Goal: Information Seeking & Learning: Learn about a topic

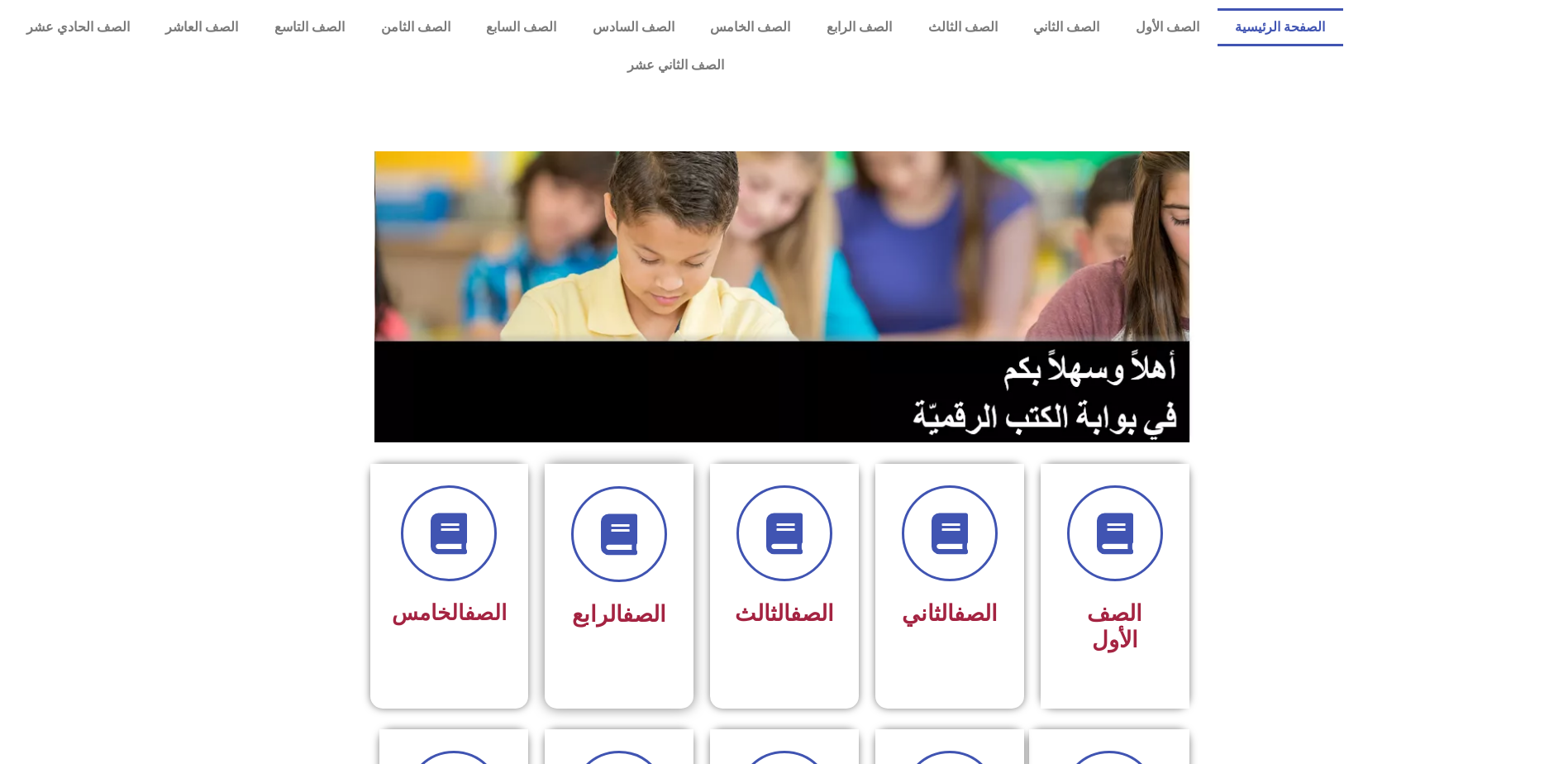
scroll to position [83, 0]
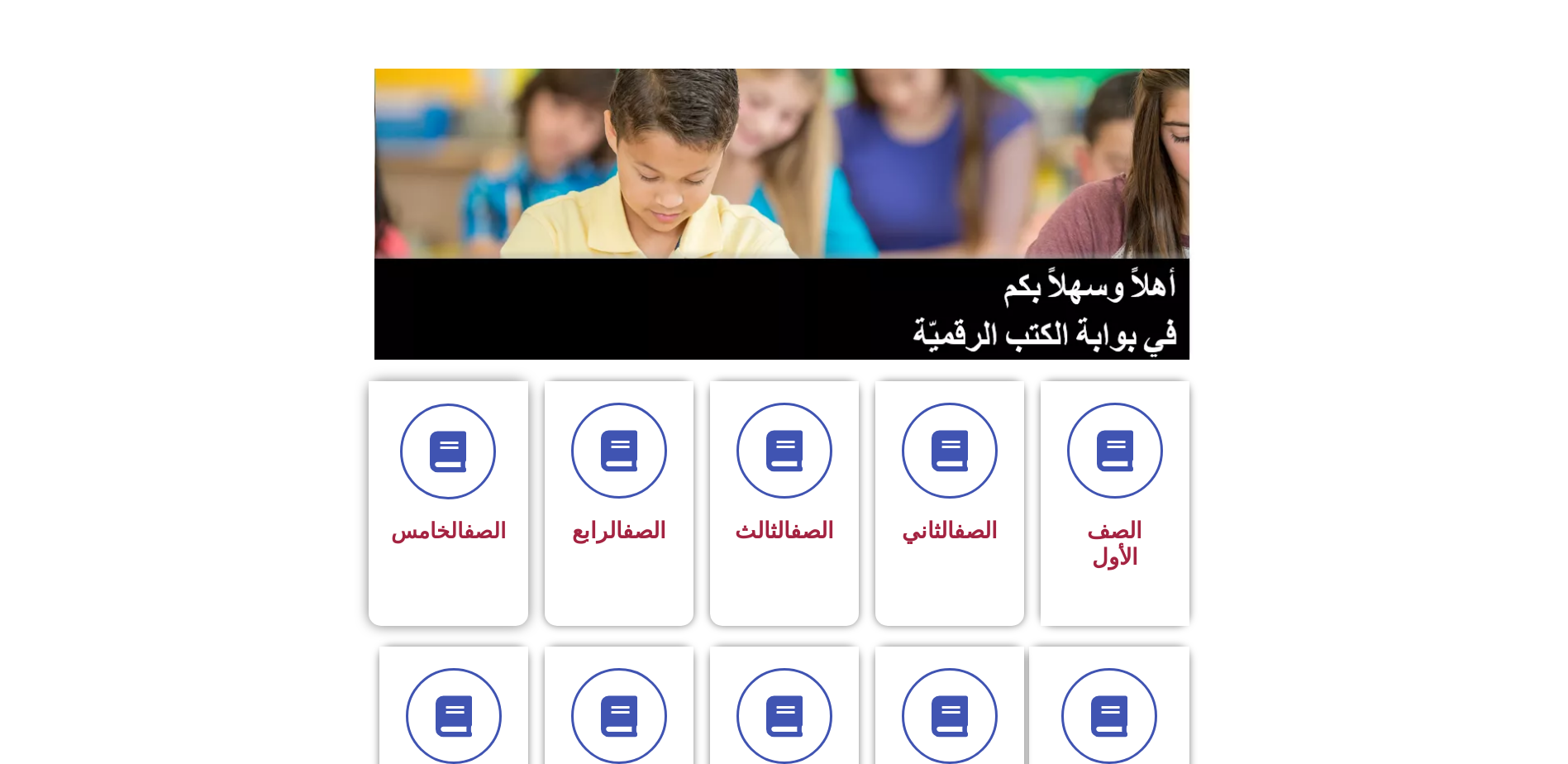
click at [488, 511] on div "الصف الخامس" at bounding box center [448, 531] width 115 height 40
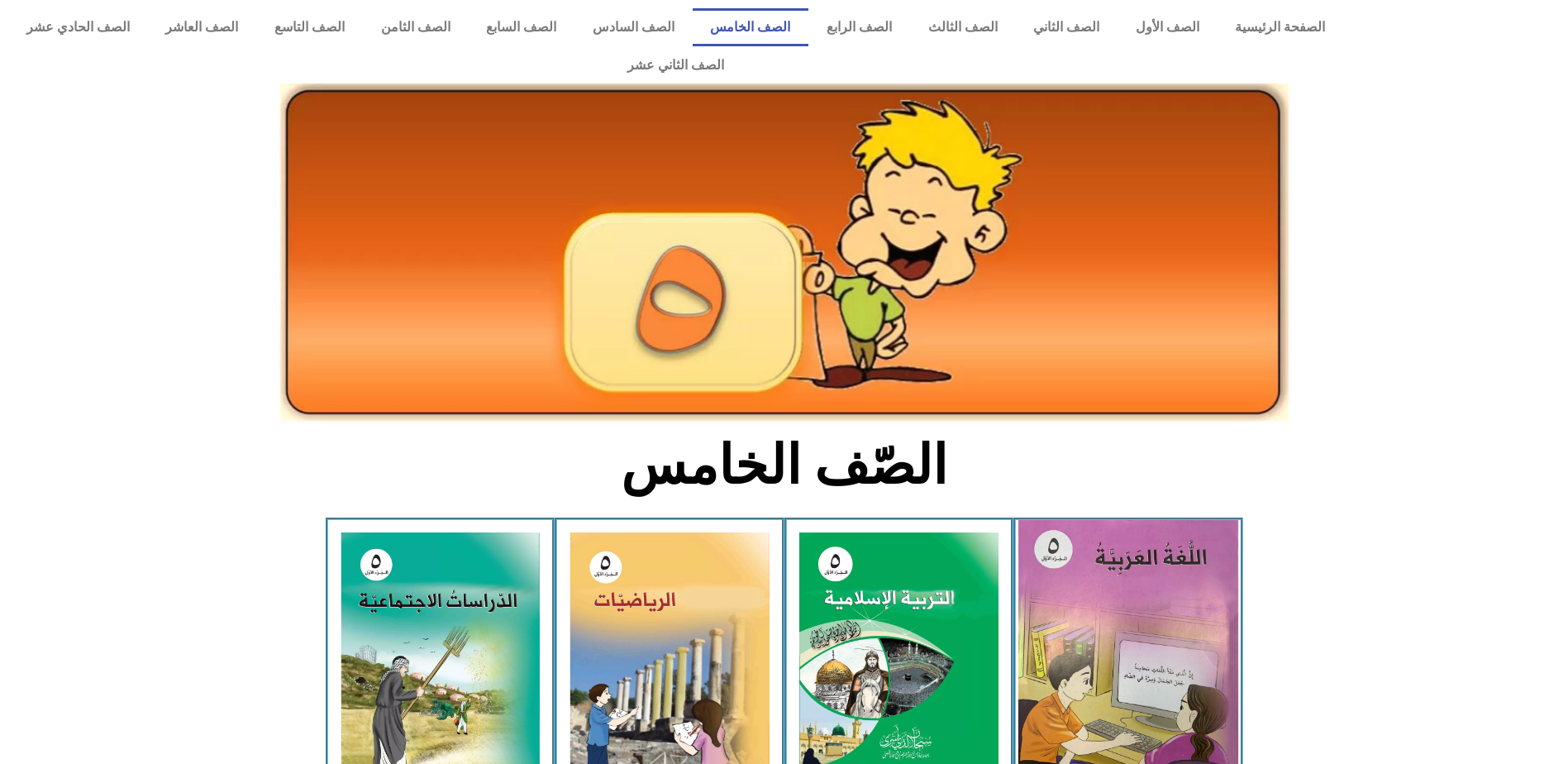
click at [1153, 634] on img at bounding box center [1129, 657] width 220 height 274
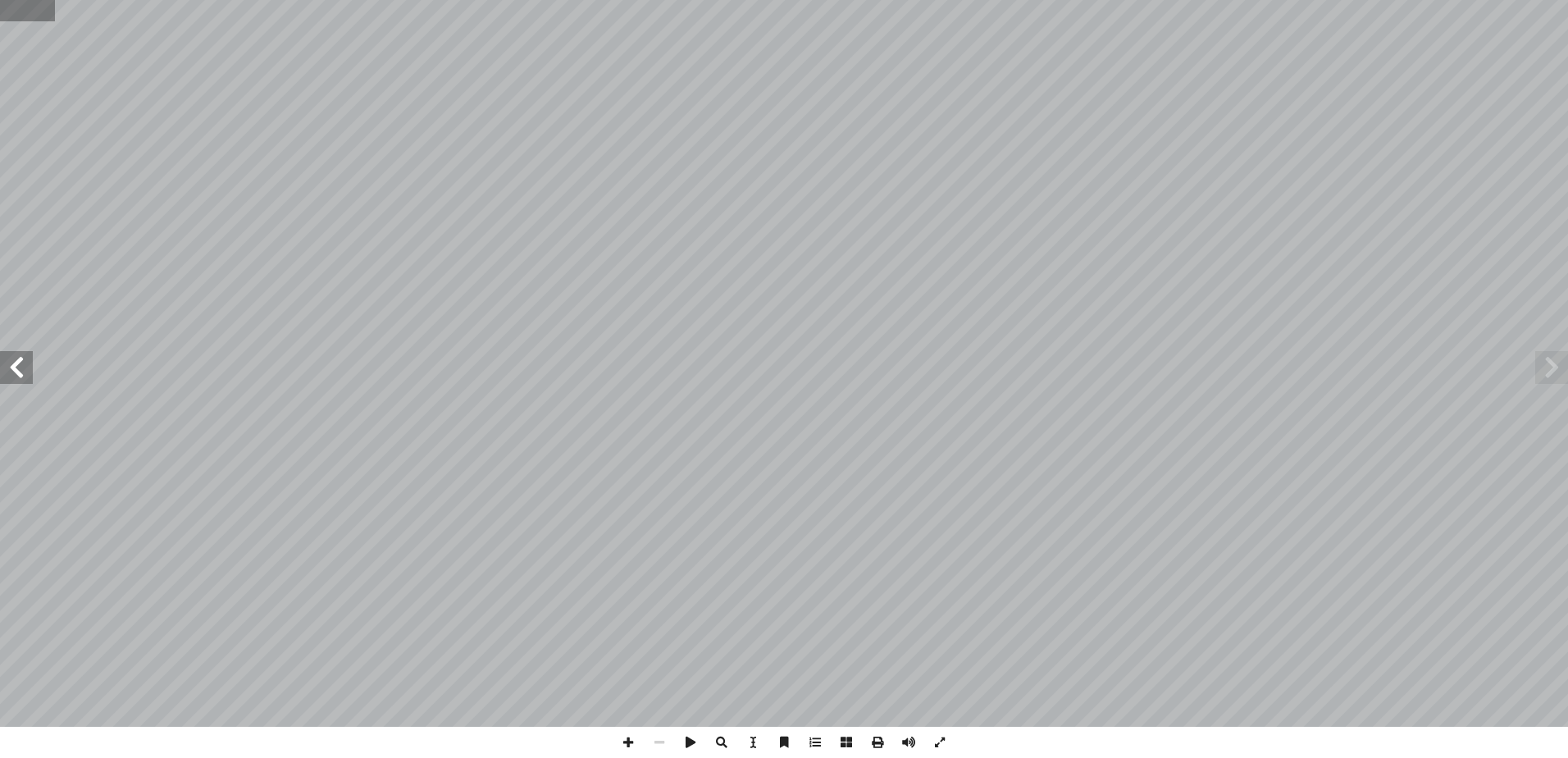
click at [19, 13] on input "text" at bounding box center [27, 11] width 55 height 22
type input "**"
click at [20, 370] on span at bounding box center [16, 366] width 32 height 32
click at [18, 370] on span at bounding box center [16, 366] width 32 height 32
click at [628, 743] on span at bounding box center [628, 742] width 31 height 31
